Goal: Task Accomplishment & Management: Manage account settings

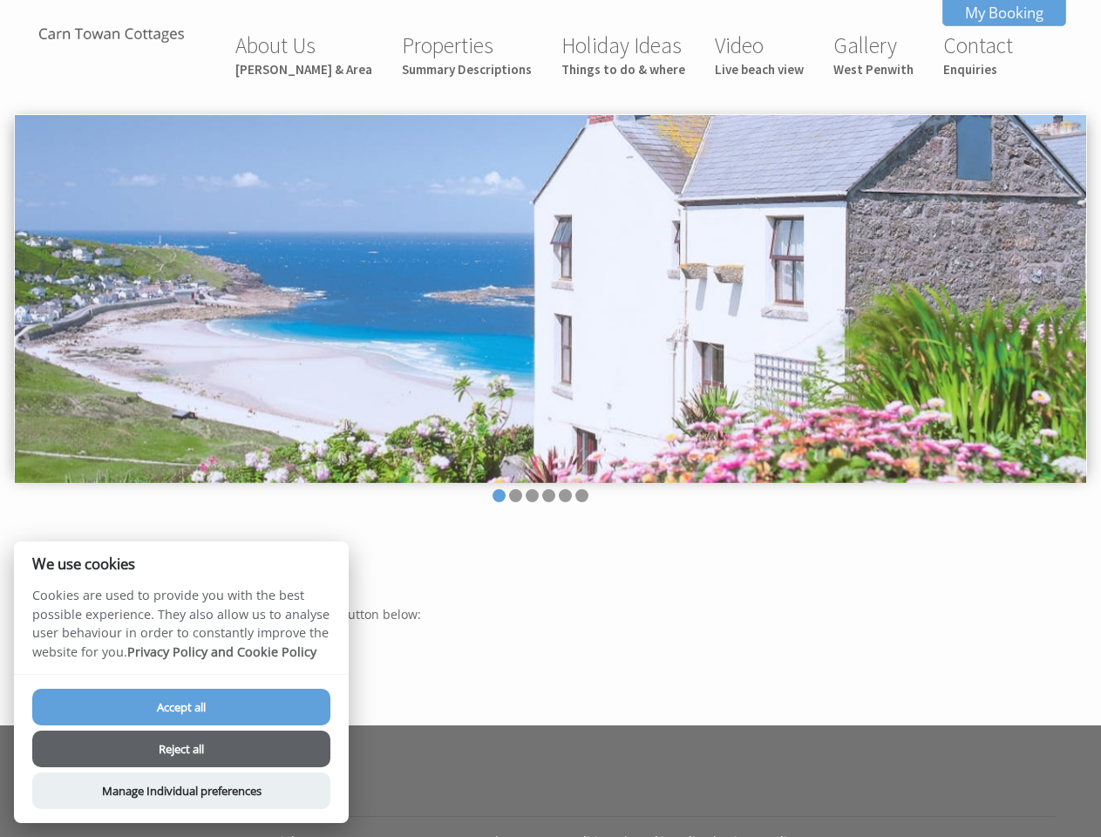
click at [550, 418] on img at bounding box center [550, 299] width 1071 height 368
click at [550, 295] on img at bounding box center [550, 299] width 1071 height 368
click at [499, 495] on li at bounding box center [498, 495] width 13 height 13
click at [515, 495] on li at bounding box center [515, 495] width 13 height 13
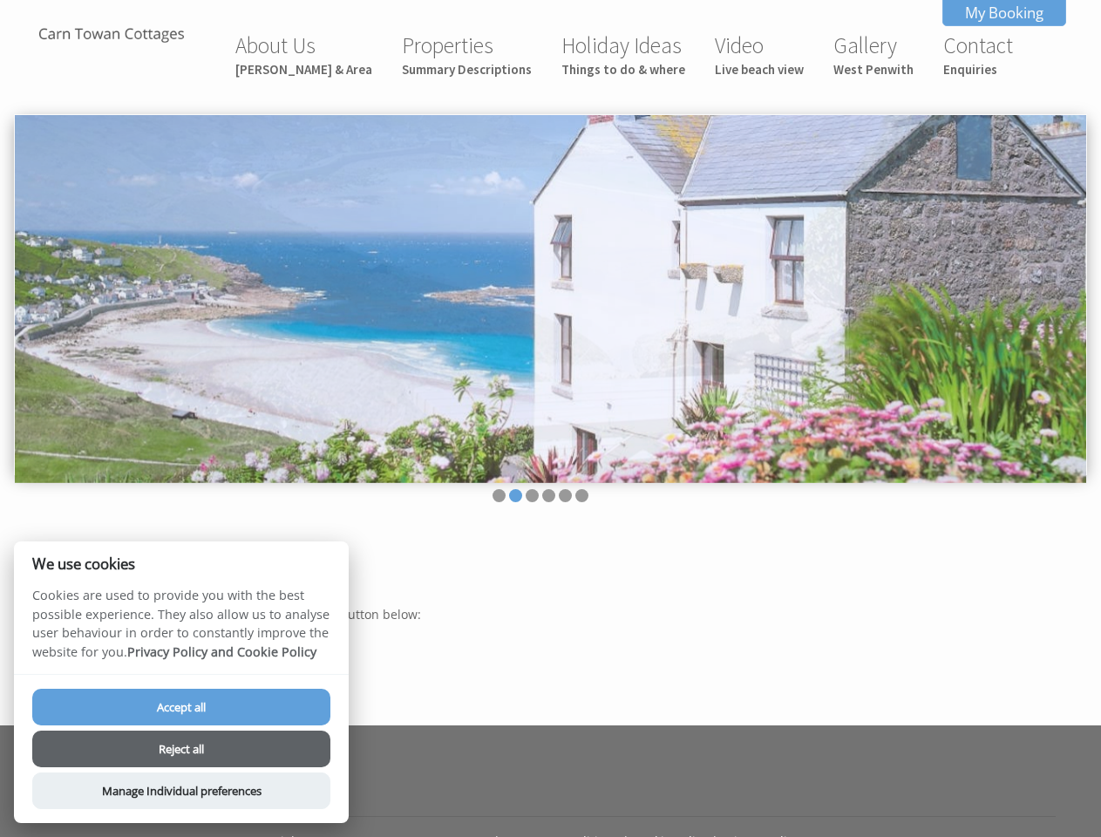
click at [532, 495] on li at bounding box center [532, 495] width 13 height 13
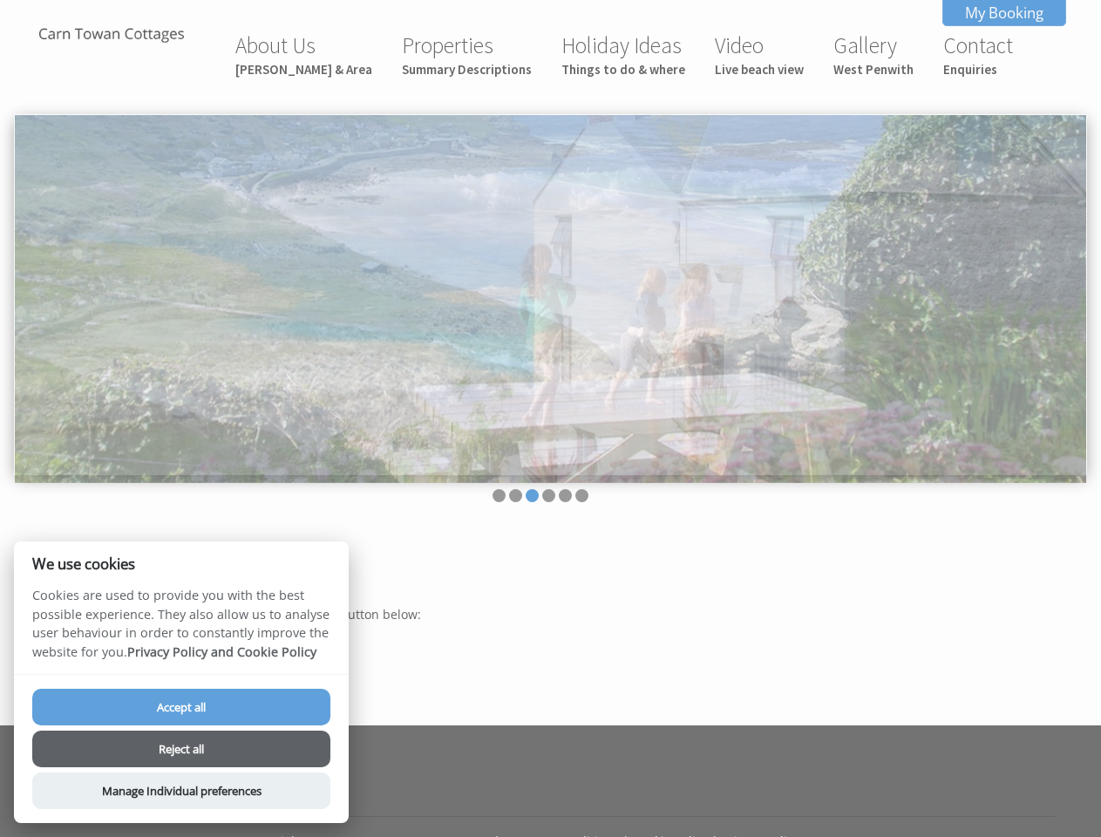
click at [548, 495] on li at bounding box center [548, 495] width 13 height 13
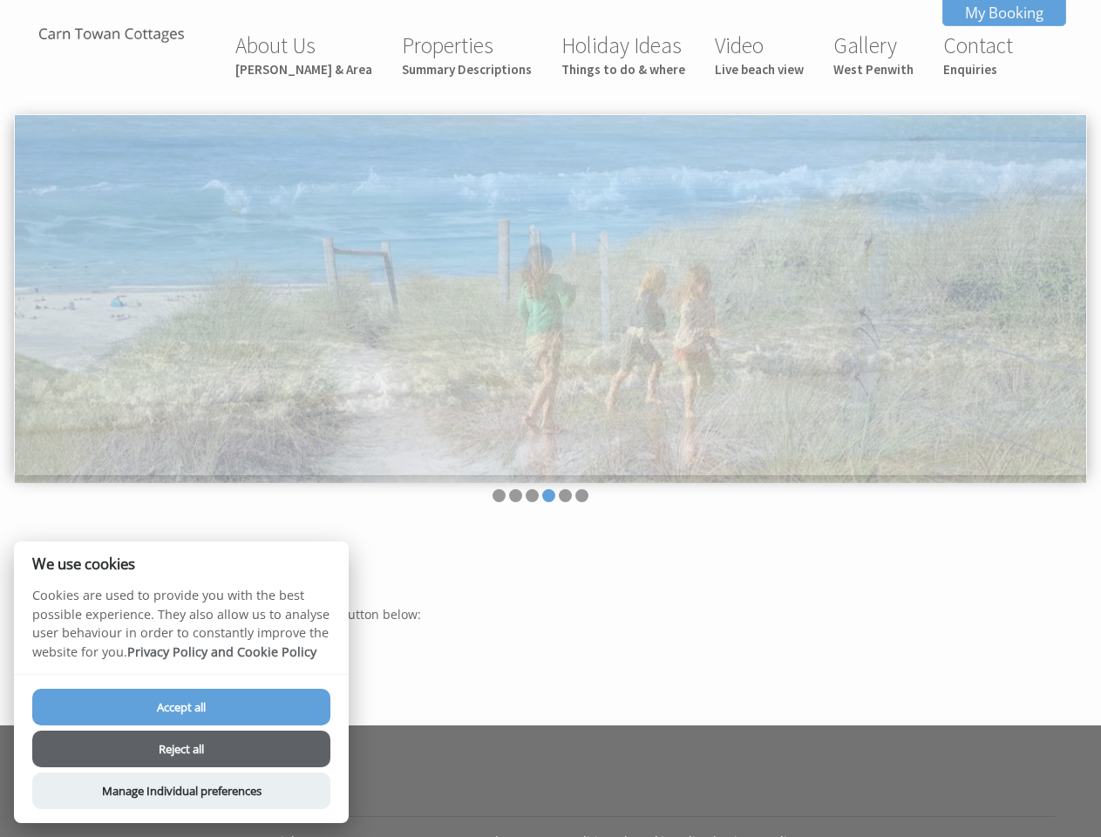
click at [565, 495] on li at bounding box center [565, 495] width 13 height 13
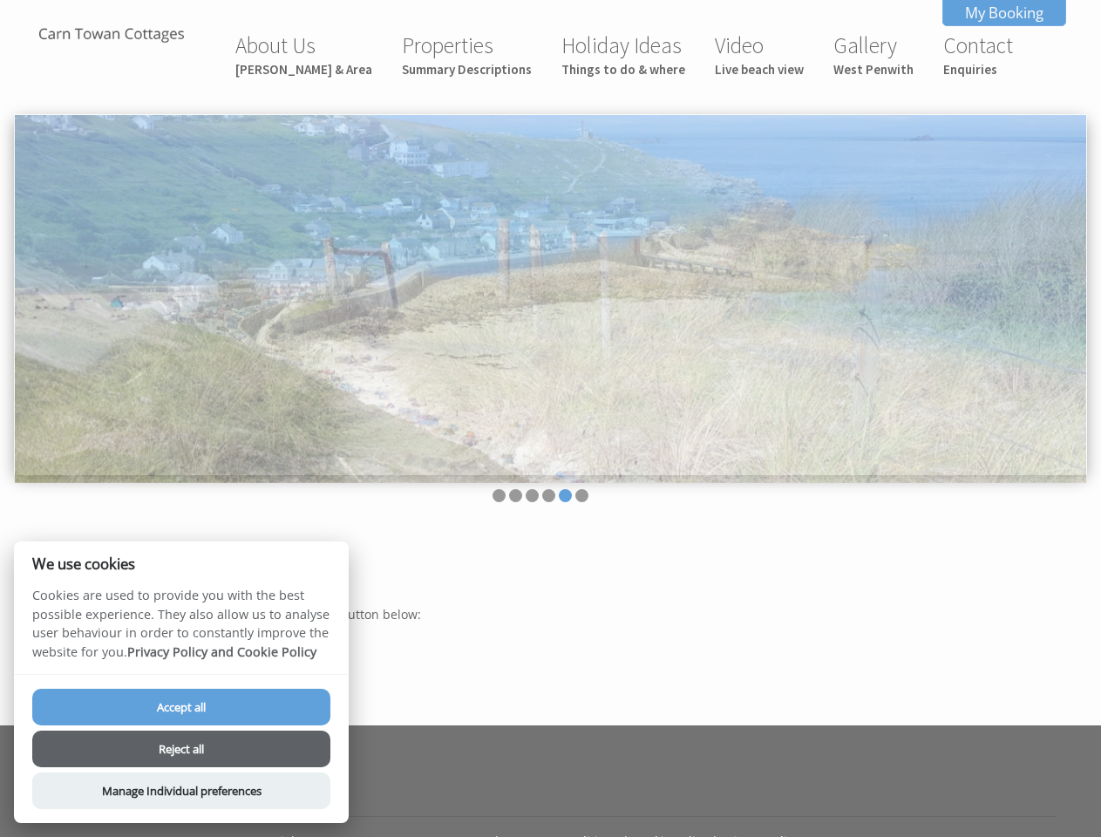
click at [581, 495] on li at bounding box center [581, 495] width 13 height 13
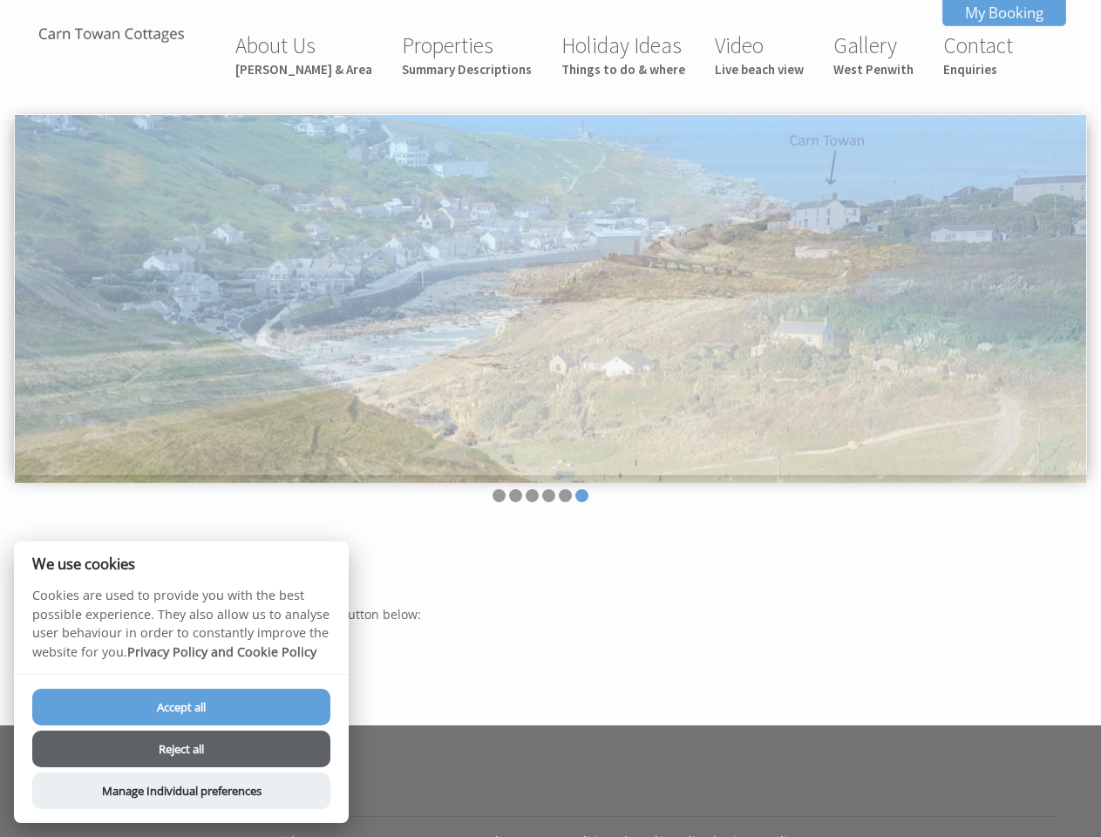
click at [181, 707] on button "Accept all" at bounding box center [181, 707] width 298 height 37
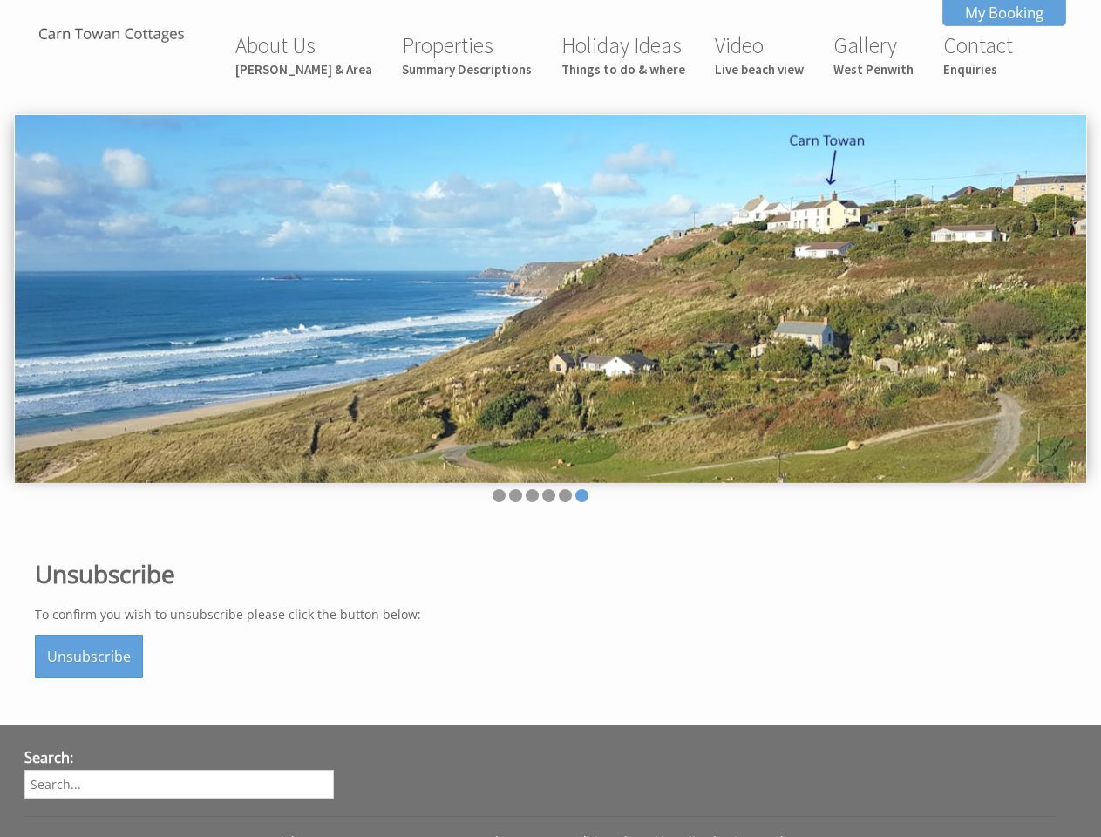
click at [181, 753] on button "Reject all" at bounding box center [181, 771] width 298 height 37
